Goal: Task Accomplishment & Management: Complete application form

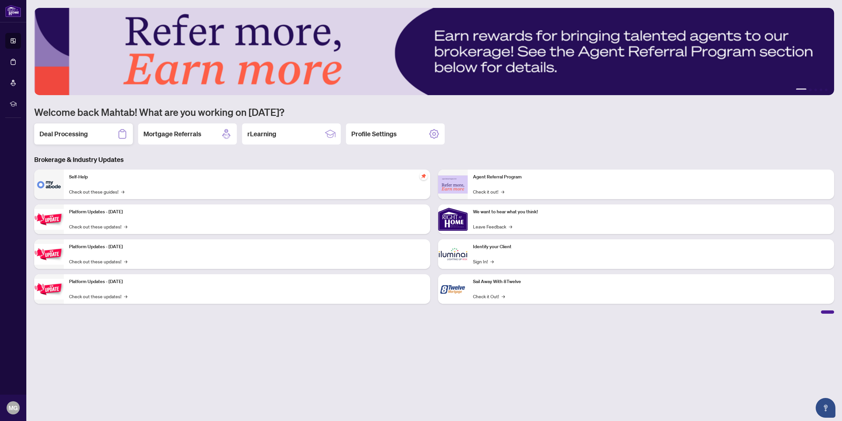
click at [68, 134] on h2 "Deal Processing" at bounding box center [63, 133] width 48 height 9
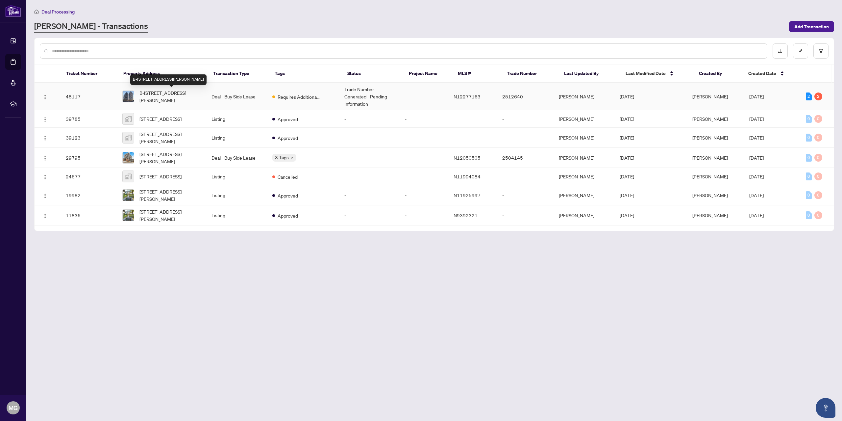
click at [170, 99] on span "B-[STREET_ADDRESS][PERSON_NAME]" at bounding box center [171, 96] width 62 height 14
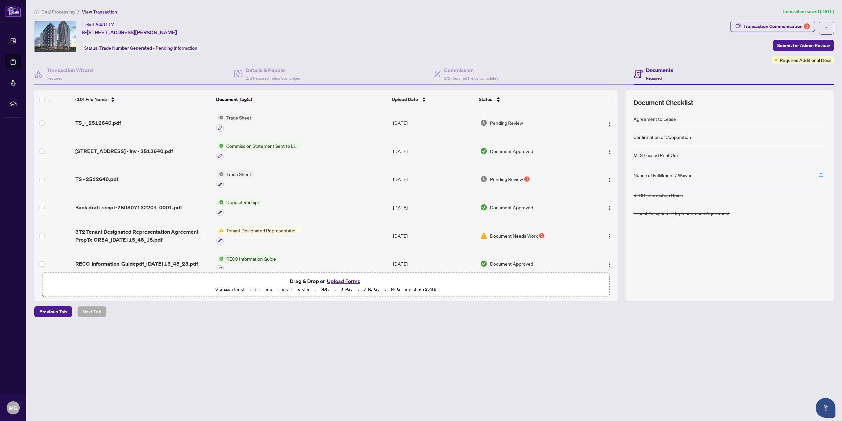
click at [342, 283] on button "Upload Forms" at bounding box center [343, 281] width 37 height 9
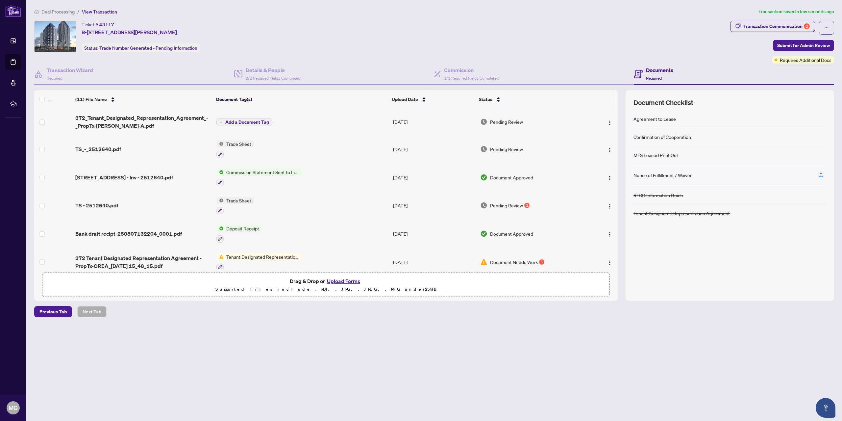
click at [231, 122] on span "Add a Document Tag" at bounding box center [247, 122] width 44 height 5
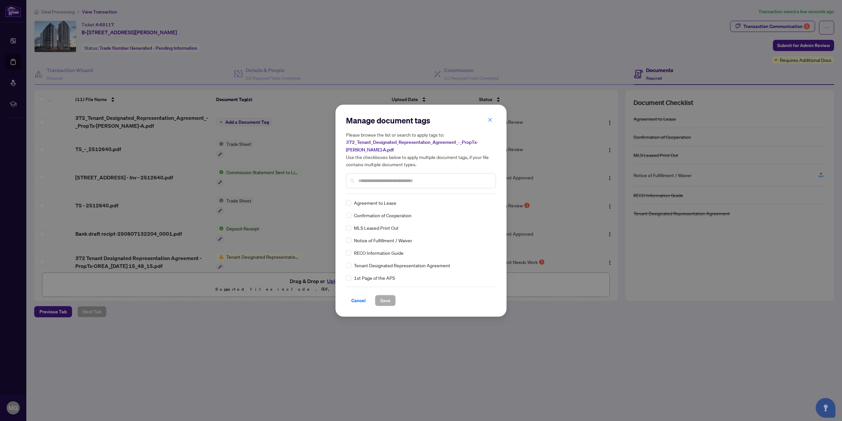
click at [369, 182] on input "text" at bounding box center [424, 180] width 132 height 7
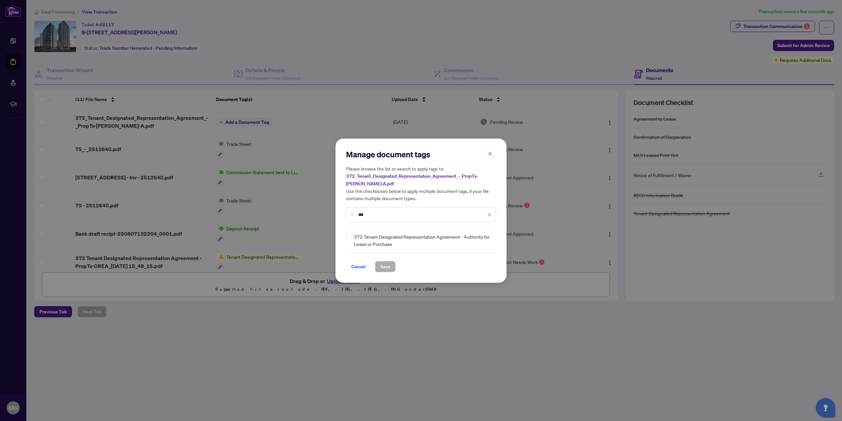
type input "***"
click at [390, 268] on span "Save" at bounding box center [385, 266] width 10 height 11
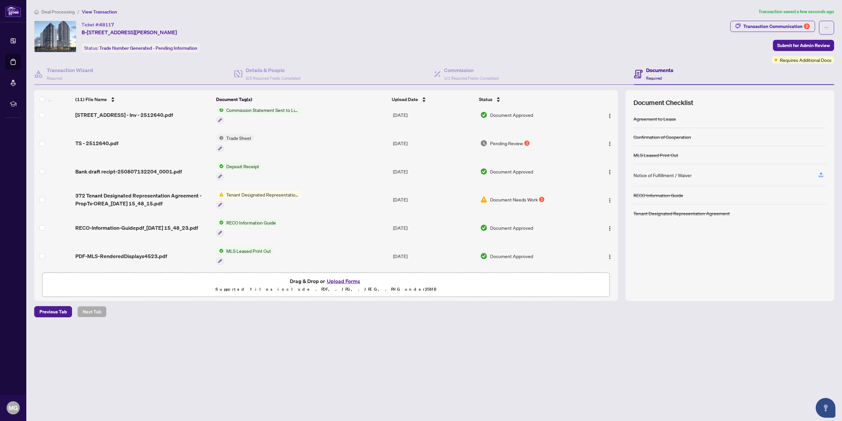
scroll to position [66, 0]
click at [220, 202] on icon "button" at bounding box center [220, 203] width 4 height 4
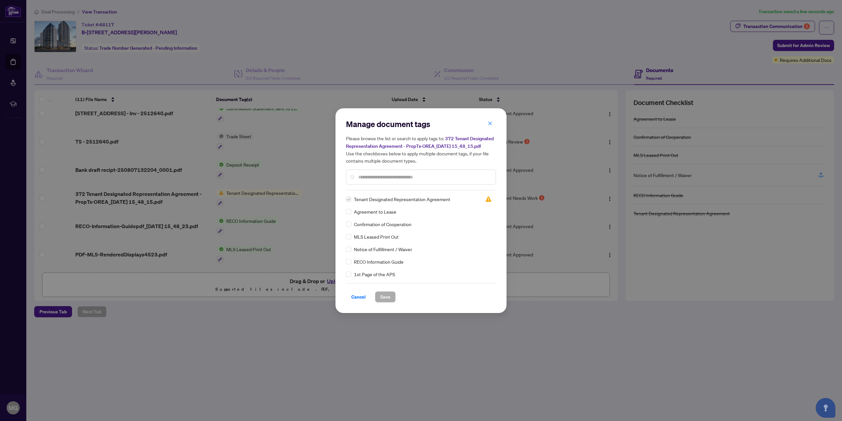
click at [368, 180] on div at bounding box center [421, 176] width 150 height 15
click at [368, 177] on input "text" at bounding box center [424, 176] width 132 height 7
type input "***"
click at [356, 296] on span "Cancel" at bounding box center [358, 297] width 14 height 11
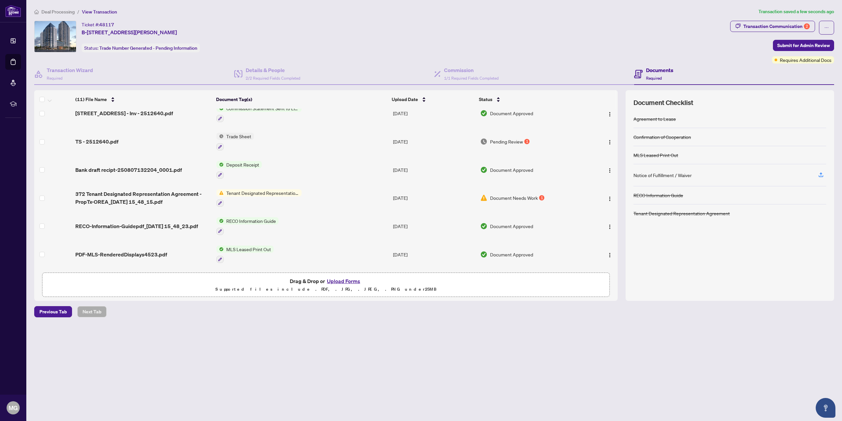
scroll to position [0, 0]
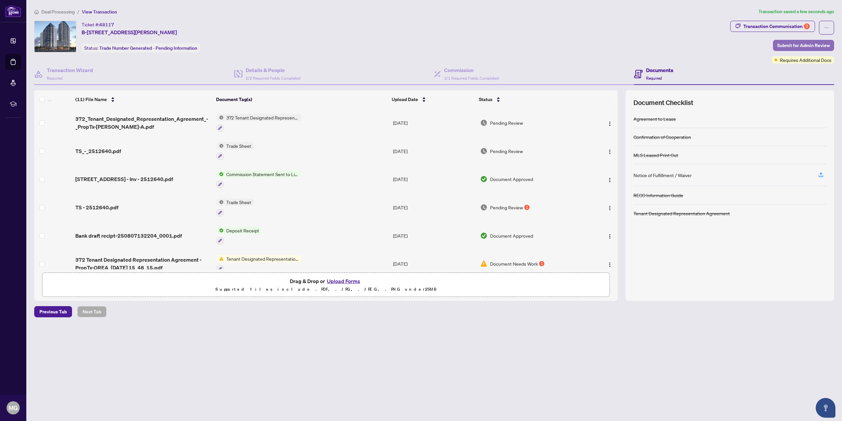
click at [799, 44] on span "Submit for Admin Review" at bounding box center [804, 45] width 53 height 11
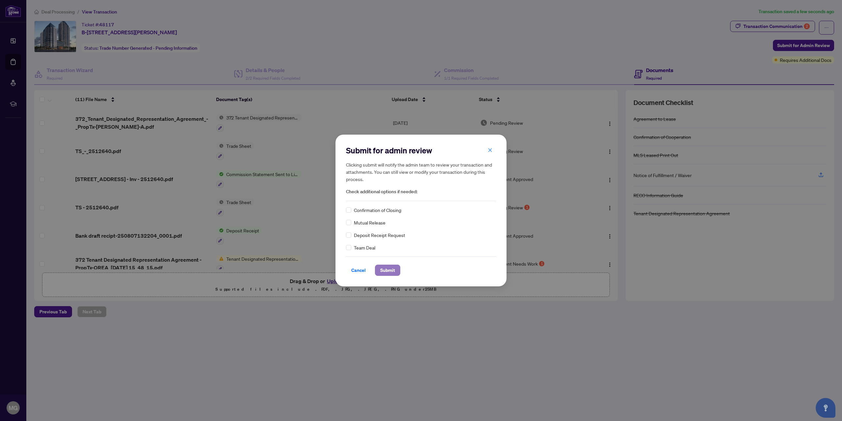
click at [392, 268] on span "Submit" at bounding box center [387, 270] width 15 height 11
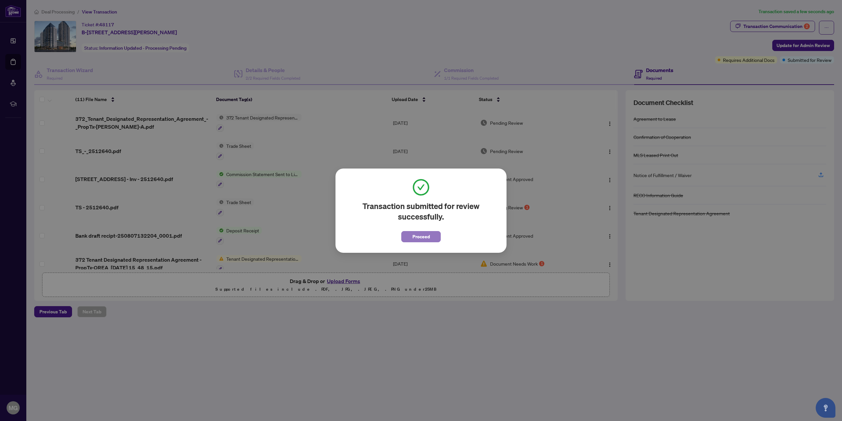
click at [416, 238] on span "Proceed" at bounding box center [421, 236] width 17 height 11
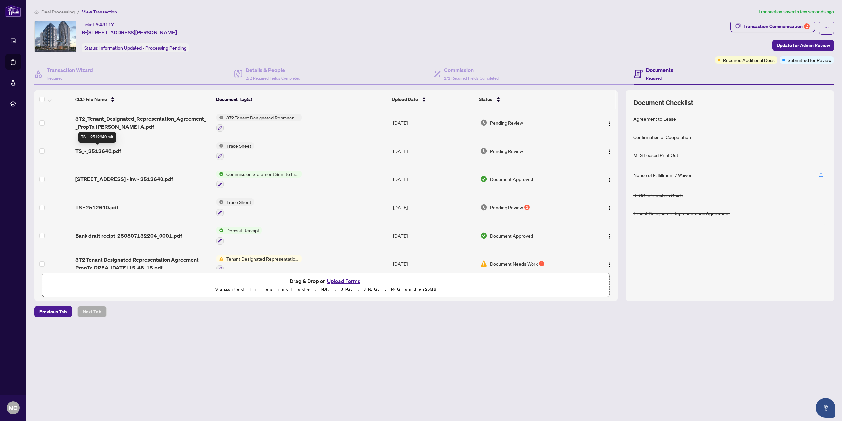
click at [113, 149] on span "TS_-_2512640.pdf" at bounding box center [98, 151] width 46 height 8
